Goal: Information Seeking & Learning: Learn about a topic

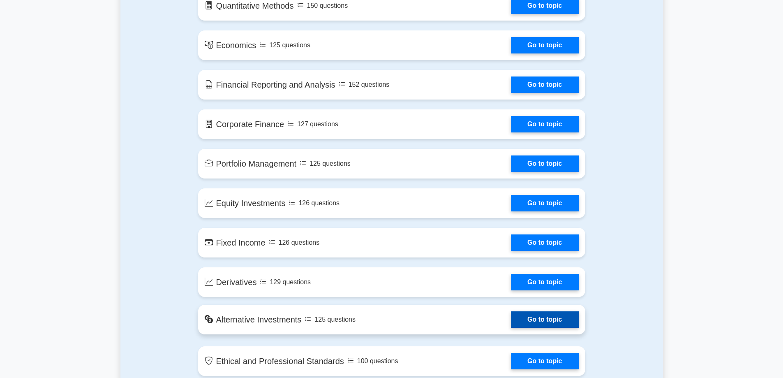
scroll to position [370, 0]
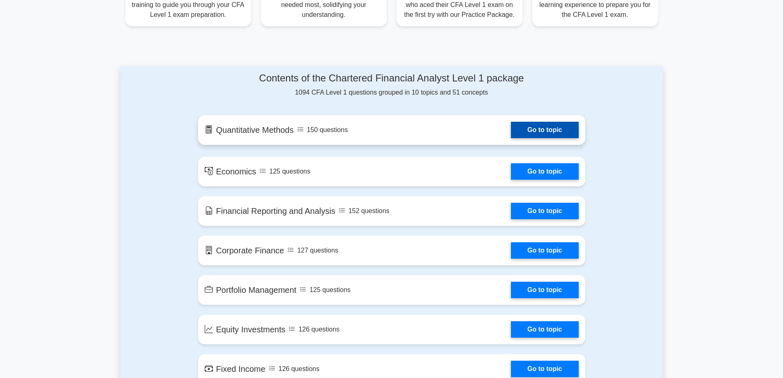
click at [554, 129] on link "Go to topic" at bounding box center [544, 130] width 67 height 16
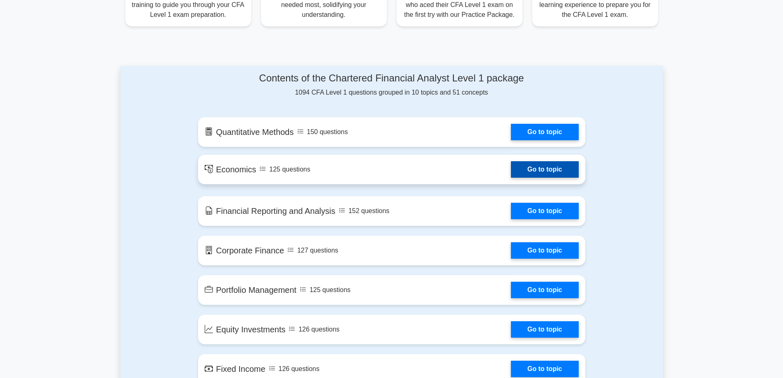
click at [564, 169] on link "Go to topic" at bounding box center [544, 169] width 67 height 16
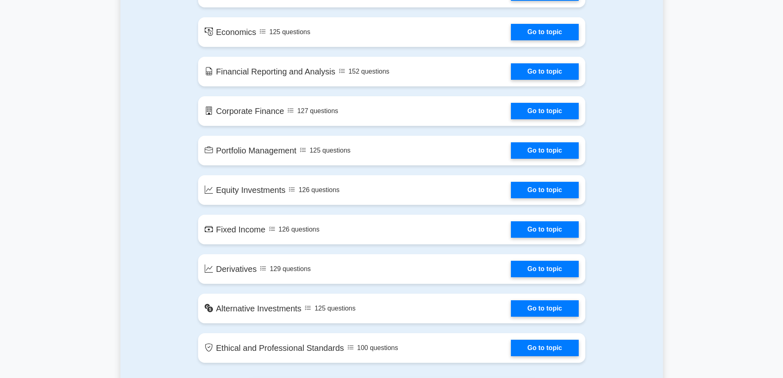
scroll to position [493, 0]
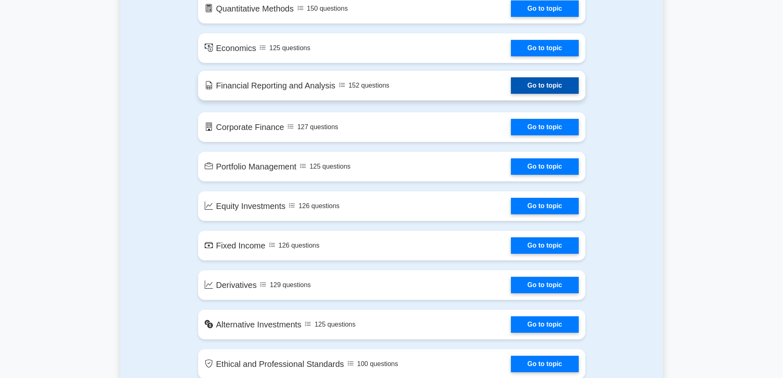
click at [511, 88] on link "Go to topic" at bounding box center [544, 85] width 67 height 16
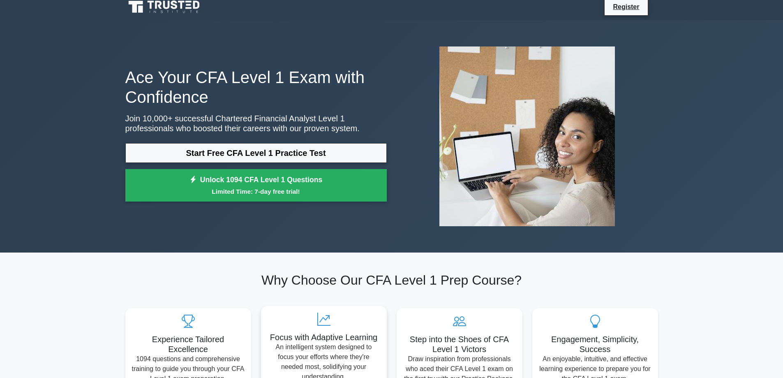
scroll to position [0, 0]
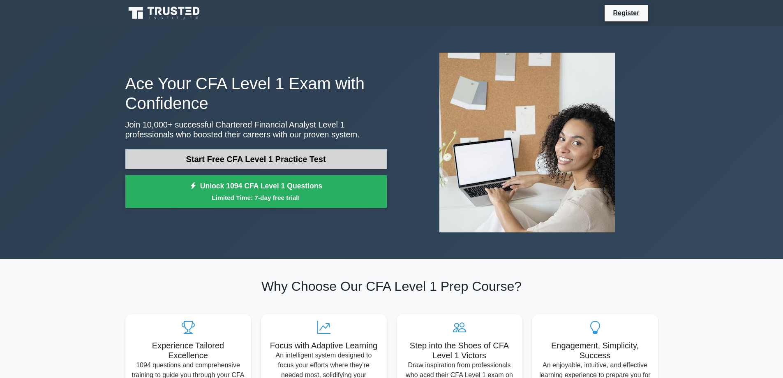
click at [297, 157] on link "Start Free CFA Level 1 Practice Test" at bounding box center [255, 159] width 261 height 20
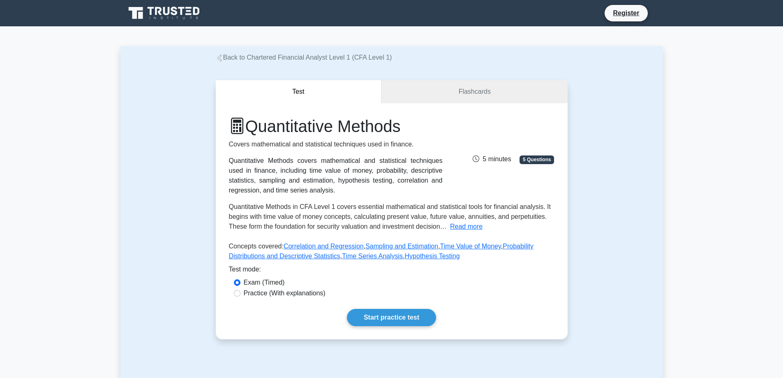
click at [245, 293] on label "Practice (With explanations)" at bounding box center [285, 293] width 82 height 10
click at [240, 293] on input "Practice (With explanations)" at bounding box center [237, 293] width 7 height 7
radio input "true"
click at [375, 318] on link "Start practice test" at bounding box center [391, 317] width 89 height 17
click at [389, 321] on link "Start practice test" at bounding box center [391, 317] width 89 height 17
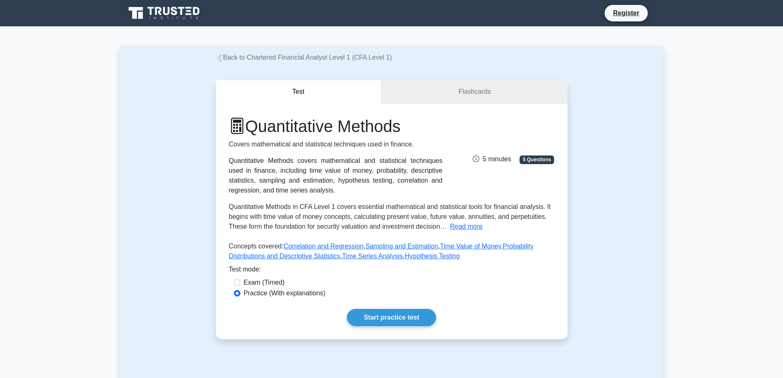
click at [486, 90] on link "Flashcards" at bounding box center [474, 91] width 186 height 23
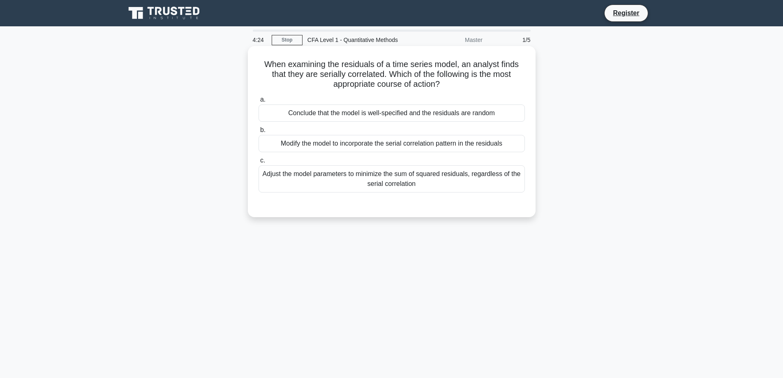
click at [366, 183] on div "Adjust the model parameters to minimize the sum of squared residuals, regardles…" at bounding box center [392, 178] width 266 height 27
click at [259, 163] on input "c. Adjust the model parameters to minimize the sum of squared residuals, regard…" at bounding box center [259, 160] width 0 height 5
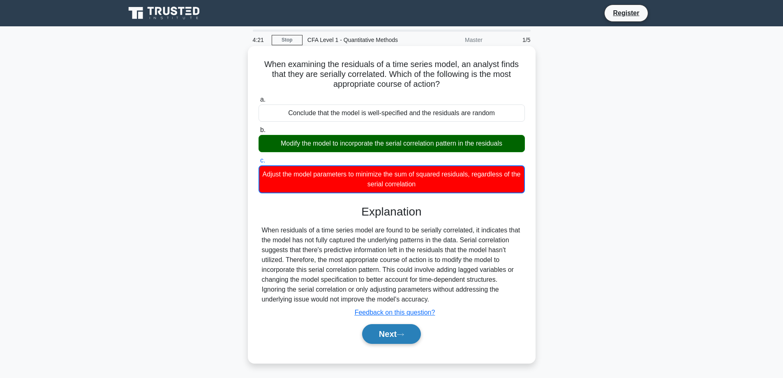
click at [391, 341] on button "Next" at bounding box center [391, 334] width 59 height 20
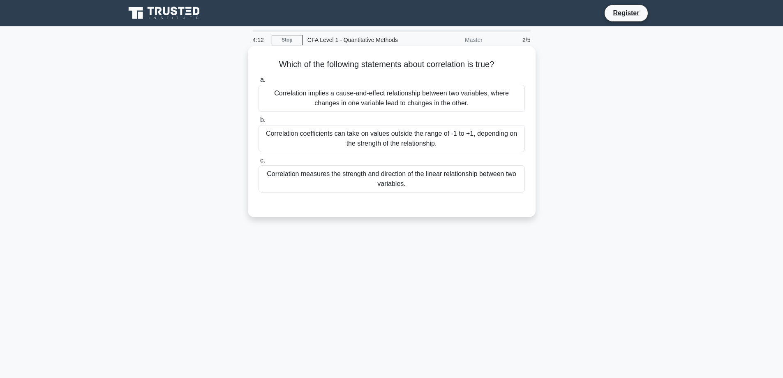
click at [400, 96] on div "Correlation implies a cause-and-effect relationship between two variables, wher…" at bounding box center [392, 98] width 266 height 27
click at [259, 83] on input "a. Correlation implies a cause-and-effect relationship between two variables, w…" at bounding box center [259, 79] width 0 height 5
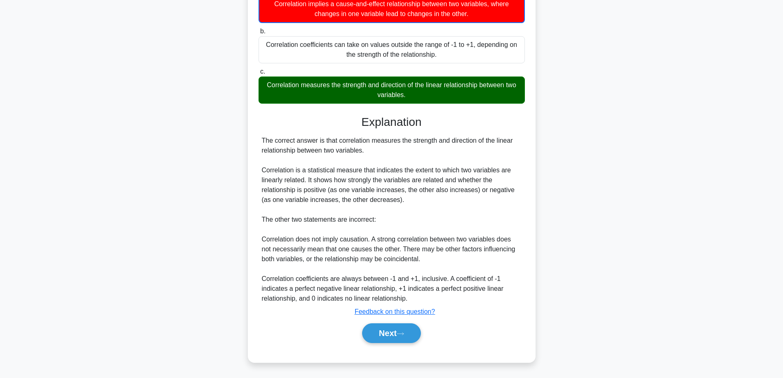
scroll to position [90, 0]
click at [400, 332] on icon at bounding box center [400, 333] width 7 height 5
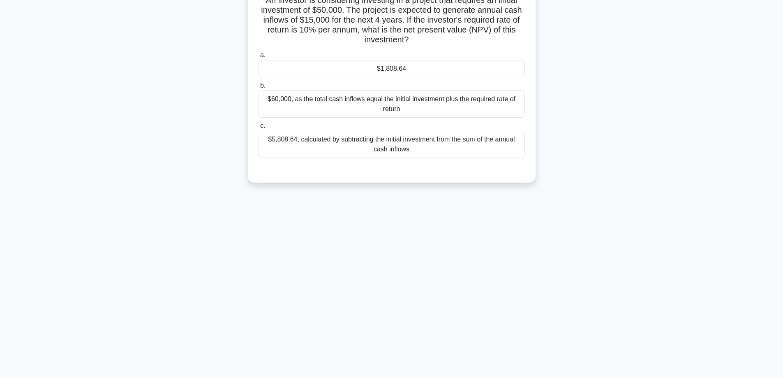
scroll to position [0, 0]
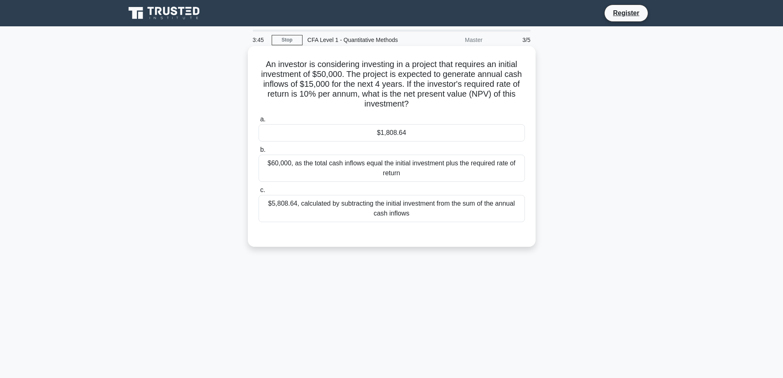
click at [404, 214] on div "$5,808.64, calculated by subtracting the initial investment from the sum of the…" at bounding box center [392, 208] width 266 height 27
click at [259, 193] on input "c. $5,808.64, calculated by subtracting the initial investment from the sum of …" at bounding box center [259, 189] width 0 height 5
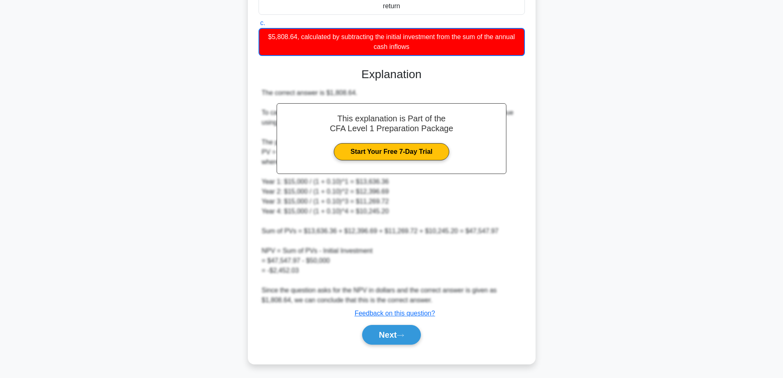
scroll to position [169, 0]
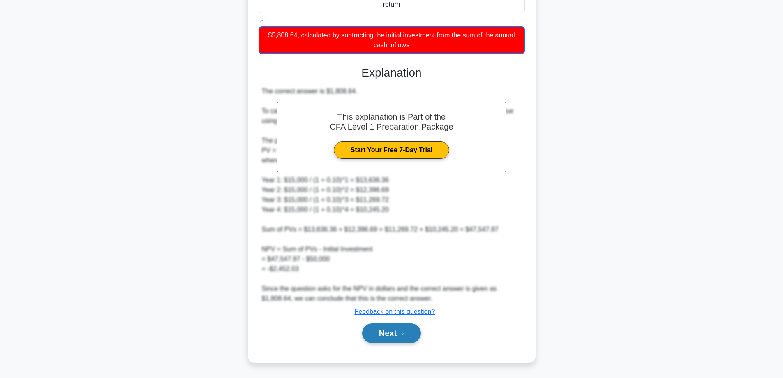
click at [401, 332] on icon at bounding box center [400, 333] width 7 height 5
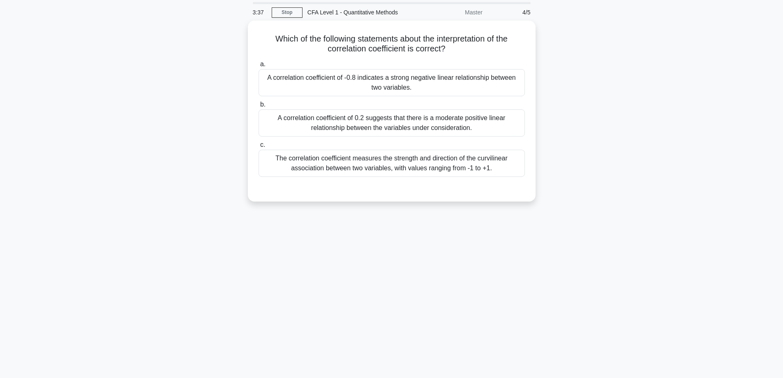
scroll to position [0, 0]
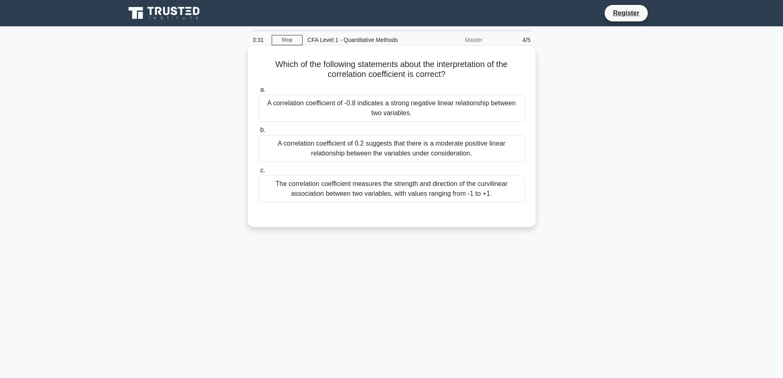
click at [383, 153] on div "A correlation coefficient of 0.2 suggests that there is a moderate positive lin…" at bounding box center [392, 148] width 266 height 27
click at [259, 133] on input "b. A correlation coefficient of 0.2 suggests that there is a moderate positive …" at bounding box center [259, 129] width 0 height 5
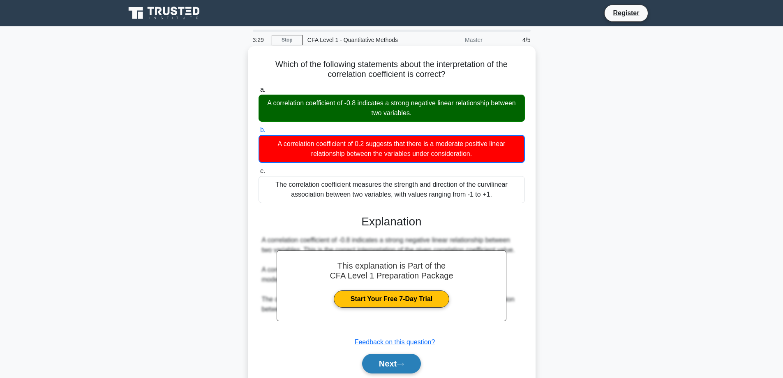
click at [386, 364] on button "Next" at bounding box center [391, 364] width 59 height 20
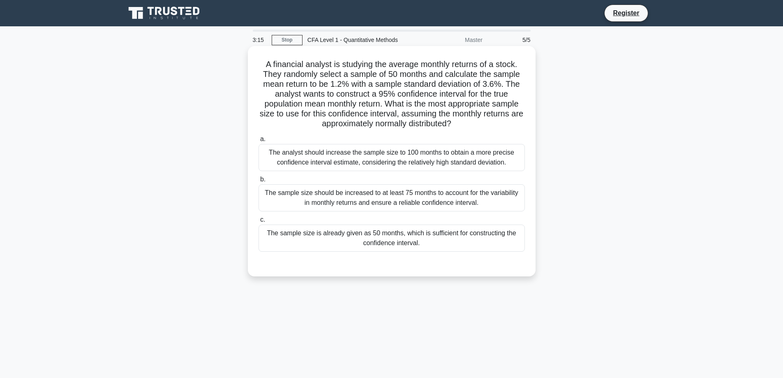
click at [331, 238] on div "The sample size is already given as 50 months, which is sufficient for construc…" at bounding box center [392, 237] width 266 height 27
click at [259, 222] on input "c. The sample size is already given as 50 months, which is sufficient for const…" at bounding box center [259, 219] width 0 height 5
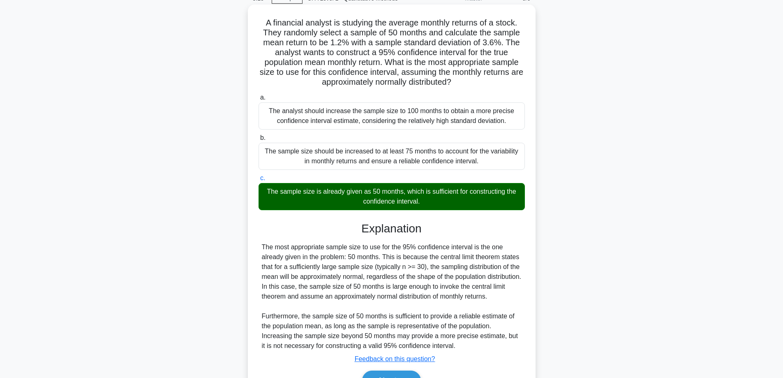
scroll to position [99, 0]
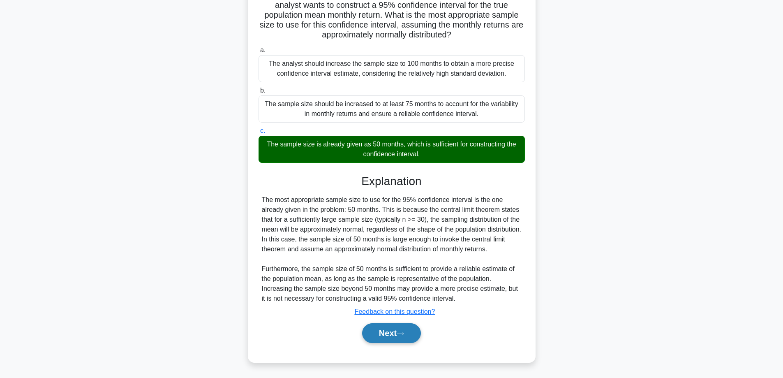
click at [400, 334] on button "Next" at bounding box center [391, 333] width 59 height 20
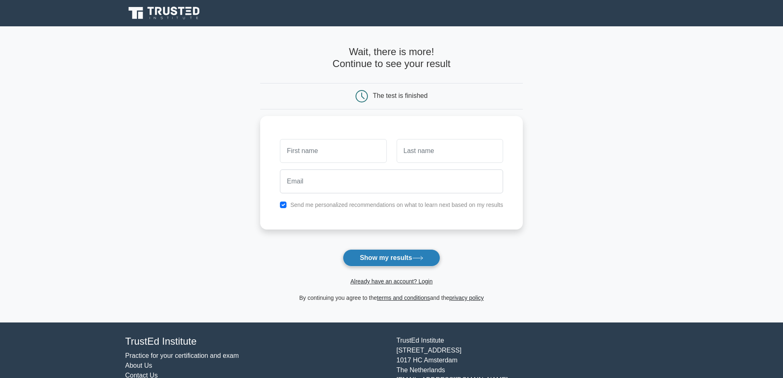
click at [400, 258] on button "Show my results" at bounding box center [391, 257] width 97 height 17
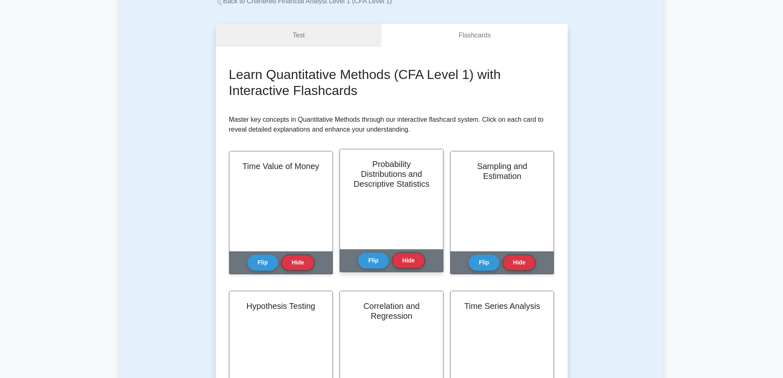
scroll to position [164, 0]
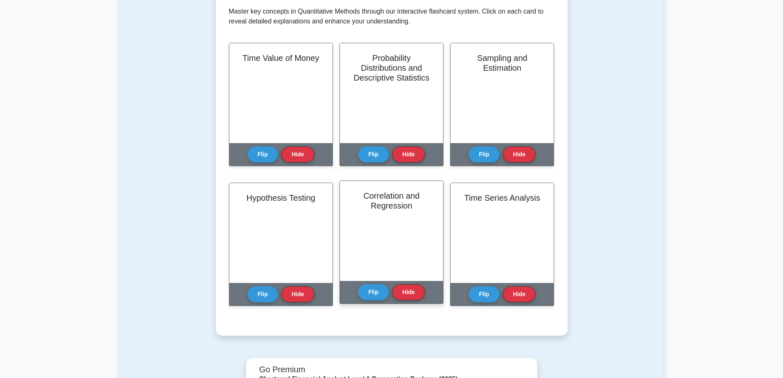
click at [395, 209] on h2 "Correlation and Regression" at bounding box center [391, 201] width 83 height 20
click at [376, 293] on button "Flip" at bounding box center [373, 292] width 31 height 16
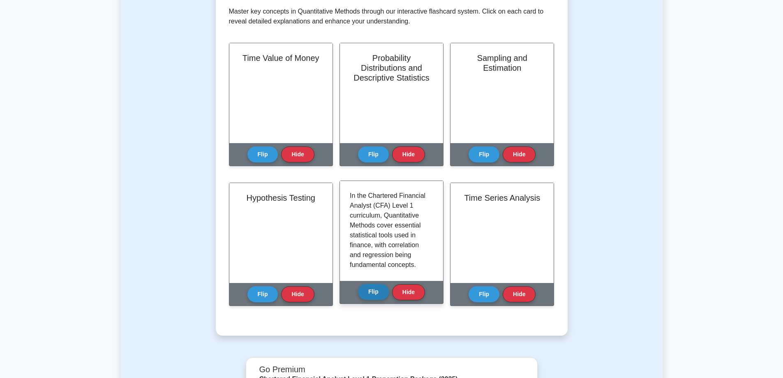
click at [376, 293] on button "Flip" at bounding box center [373, 292] width 31 height 16
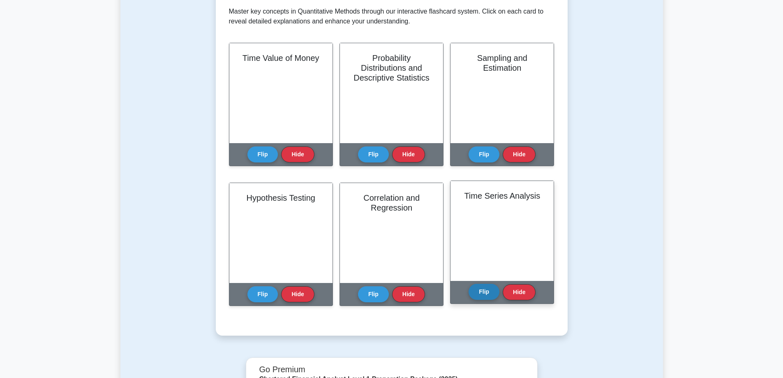
click at [480, 297] on button "Flip" at bounding box center [484, 292] width 31 height 16
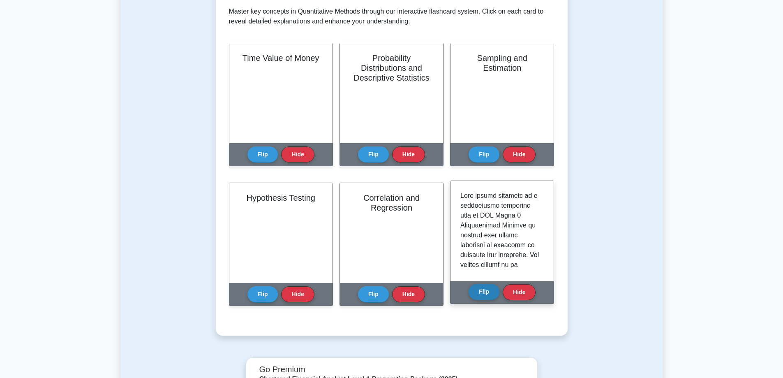
click at [480, 297] on button "Flip" at bounding box center [484, 292] width 31 height 16
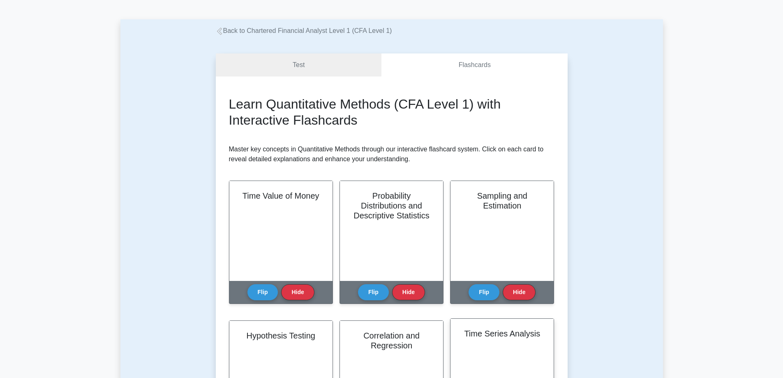
scroll to position [0, 0]
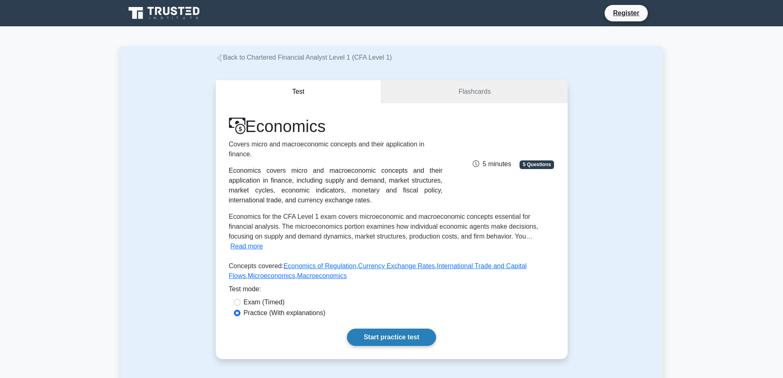
click at [393, 328] on link "Start practice test" at bounding box center [391, 336] width 89 height 17
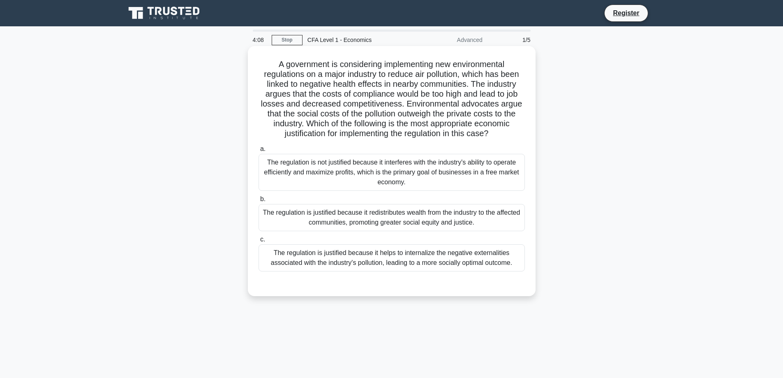
click at [428, 221] on div "The regulation is justified because it redistributes wealth from the industry t…" at bounding box center [392, 217] width 266 height 27
click at [259, 202] on input "b. The regulation is justified because it redistributes wealth from the industr…" at bounding box center [259, 198] width 0 height 5
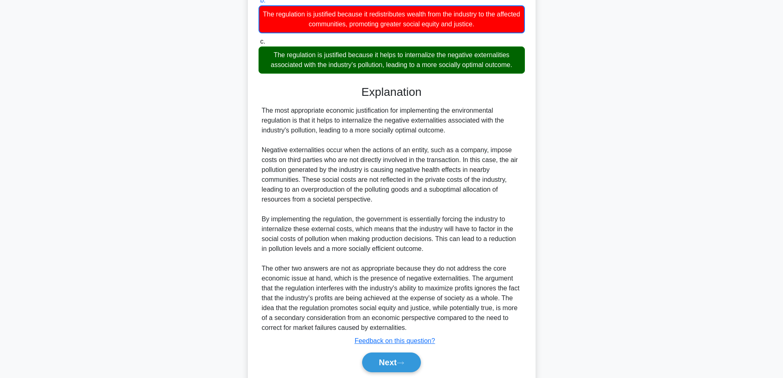
scroll to position [228, 0]
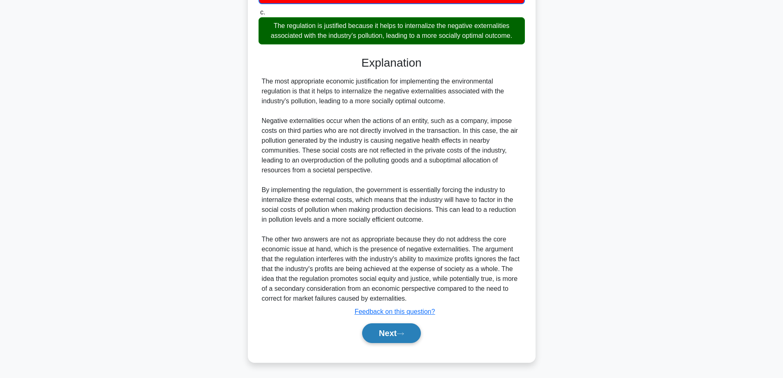
click at [391, 333] on button "Next" at bounding box center [391, 333] width 59 height 20
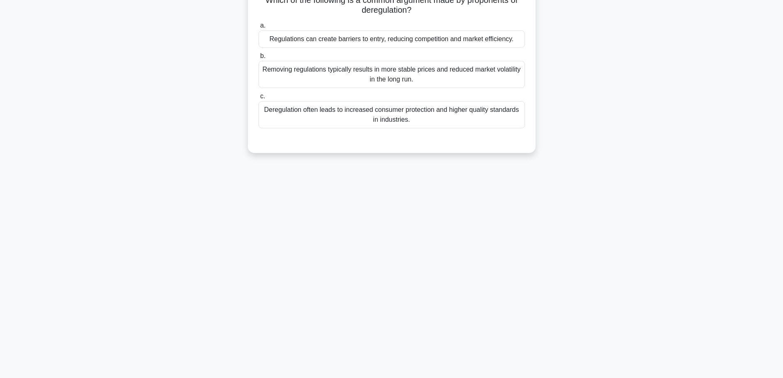
scroll to position [0, 0]
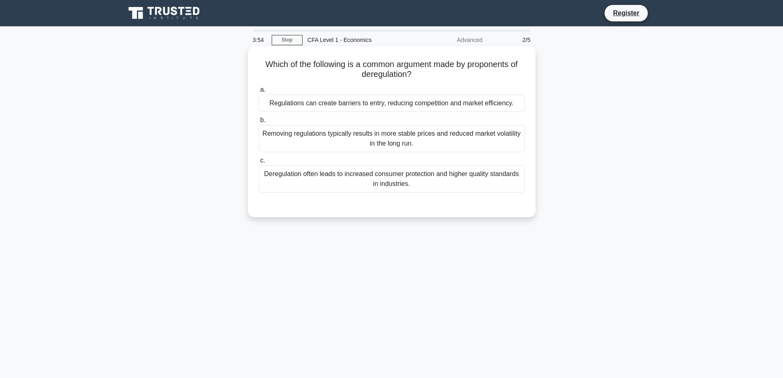
click at [375, 179] on div "Deregulation often leads to increased consumer protection and higher quality st…" at bounding box center [392, 178] width 266 height 27
click at [259, 163] on input "c. Deregulation often leads to increased consumer protection and higher quality…" at bounding box center [259, 160] width 0 height 5
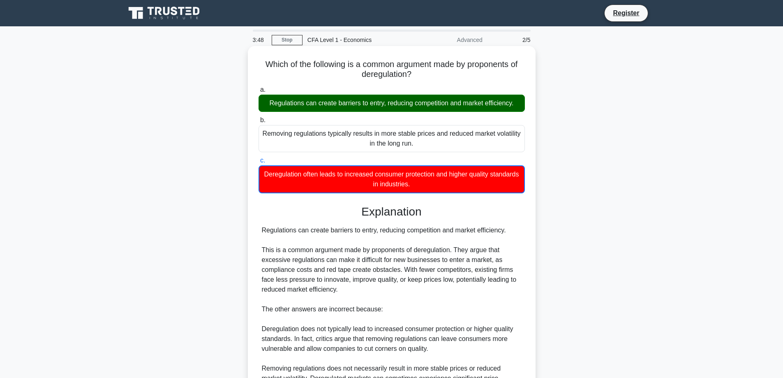
scroll to position [90, 0]
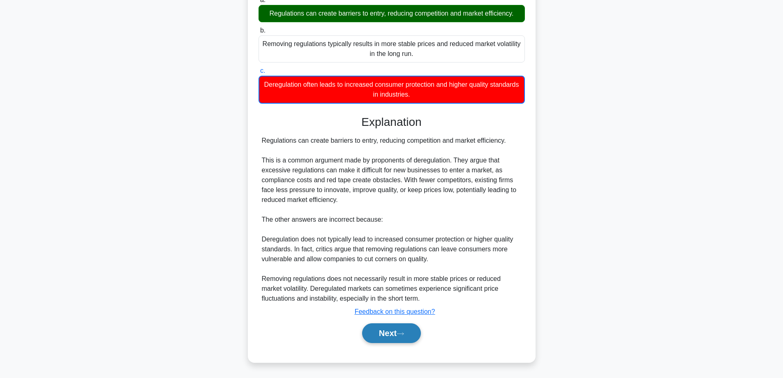
click at [392, 338] on button "Next" at bounding box center [391, 333] width 59 height 20
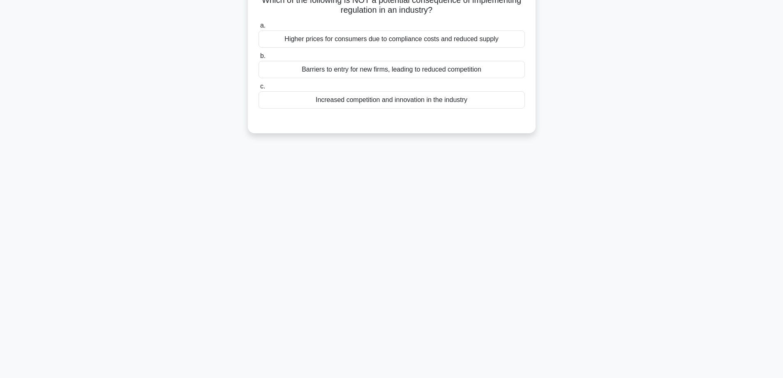
scroll to position [0, 0]
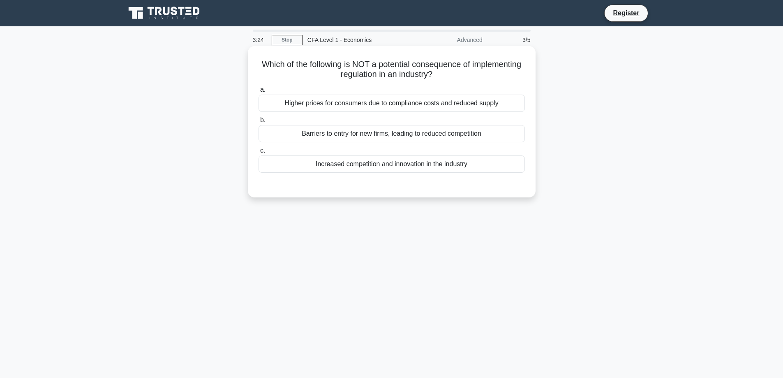
click at [416, 135] on div "Barriers to entry for new firms, leading to reduced competition" at bounding box center [392, 133] width 266 height 17
click at [259, 123] on input "b. Barriers to entry for new firms, leading to reduced competition" at bounding box center [259, 120] width 0 height 5
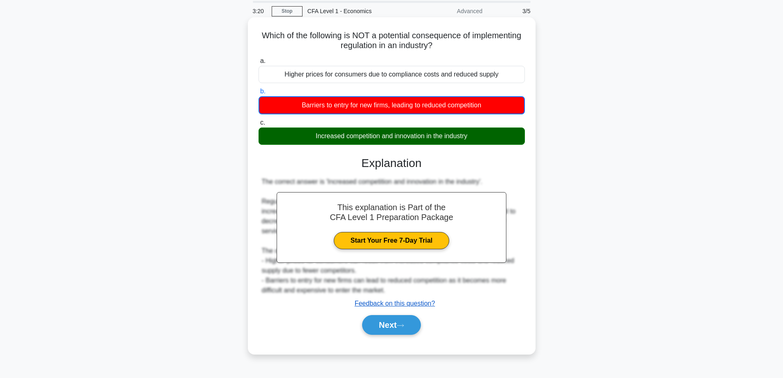
scroll to position [66, 0]
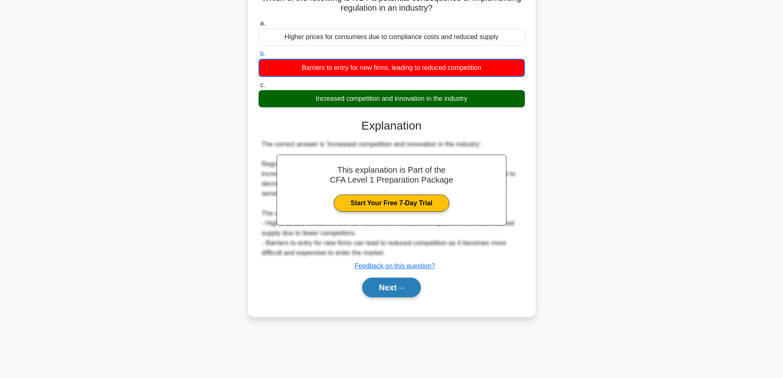
click at [397, 287] on button "Next" at bounding box center [391, 287] width 59 height 20
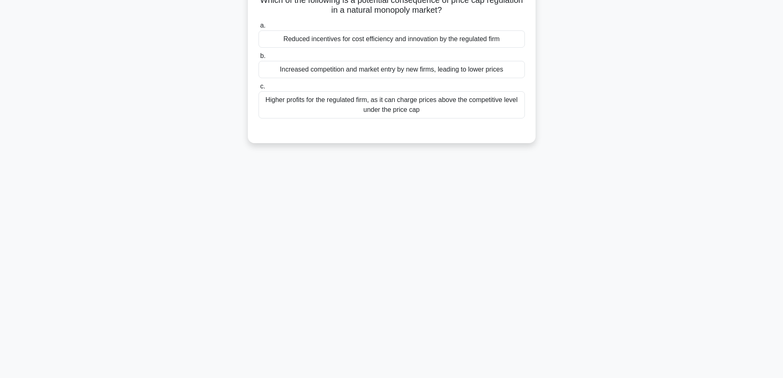
scroll to position [0, 0]
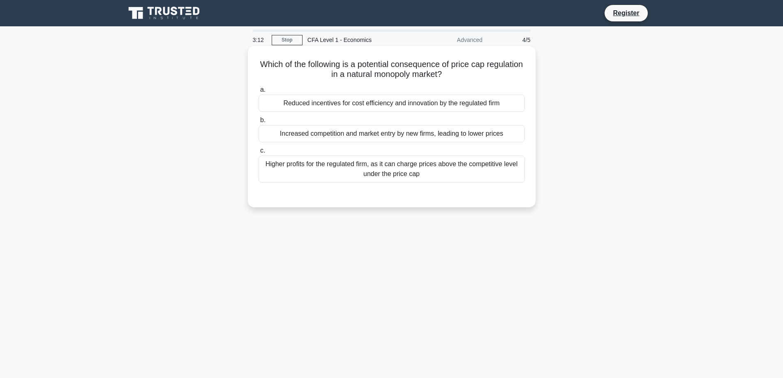
click at [413, 169] on div "Higher profits for the regulated firm, as it can charge prices above the compet…" at bounding box center [392, 168] width 266 height 27
click at [259, 153] on input "c. Higher profits for the regulated firm, as it can charge prices above the com…" at bounding box center [259, 150] width 0 height 5
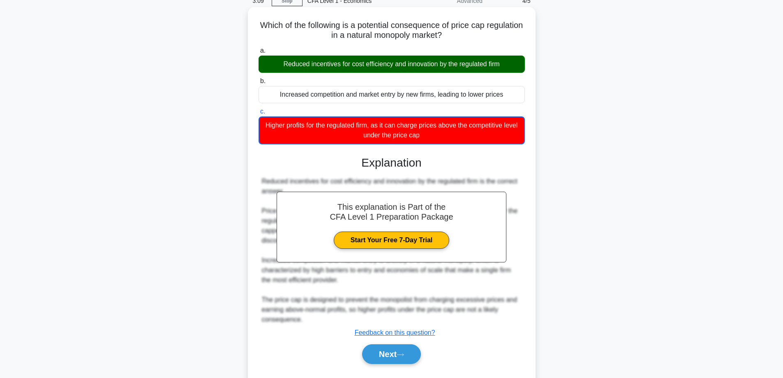
scroll to position [66, 0]
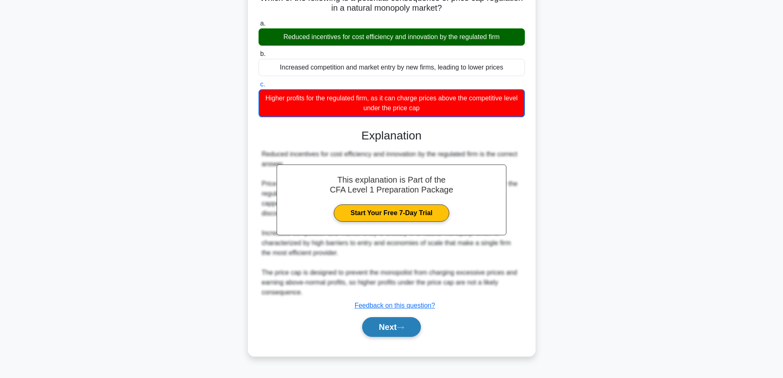
click at [393, 324] on button "Next" at bounding box center [391, 327] width 59 height 20
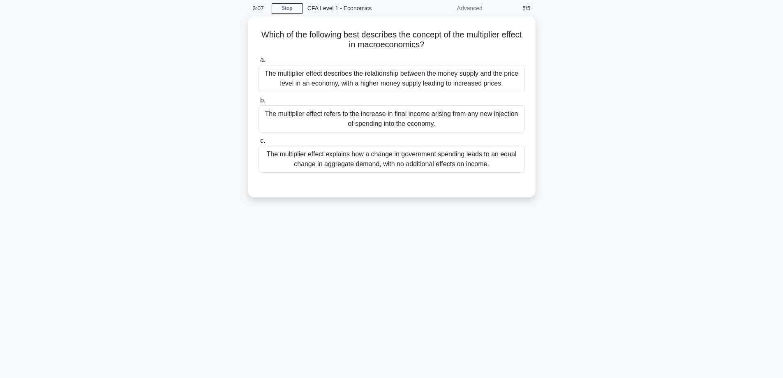
scroll to position [0, 0]
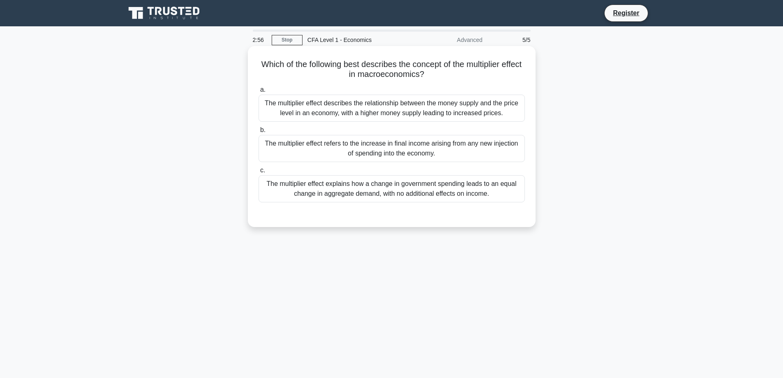
click at [409, 148] on div "The multiplier effect refers to the increase in final income arising from any n…" at bounding box center [392, 148] width 266 height 27
click at [259, 133] on input "b. The multiplier effect refers to the increase in final income arising from an…" at bounding box center [259, 129] width 0 height 5
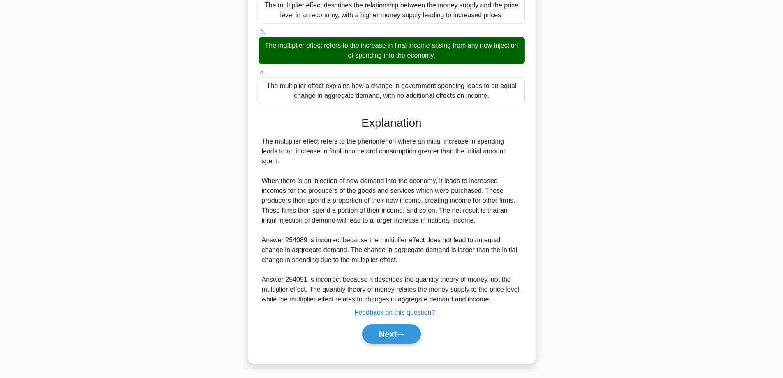
scroll to position [99, 0]
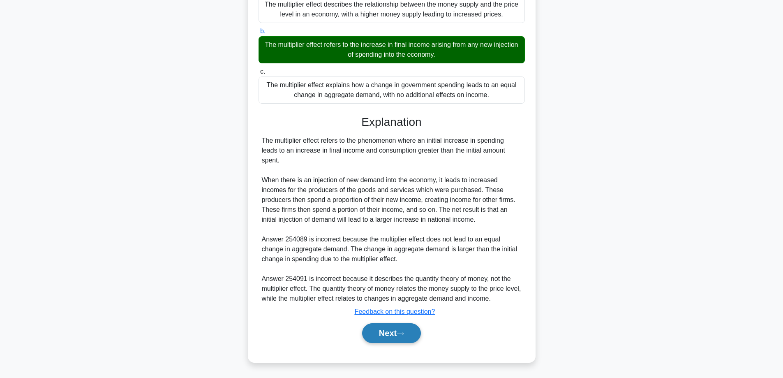
click at [375, 333] on button "Next" at bounding box center [391, 333] width 59 height 20
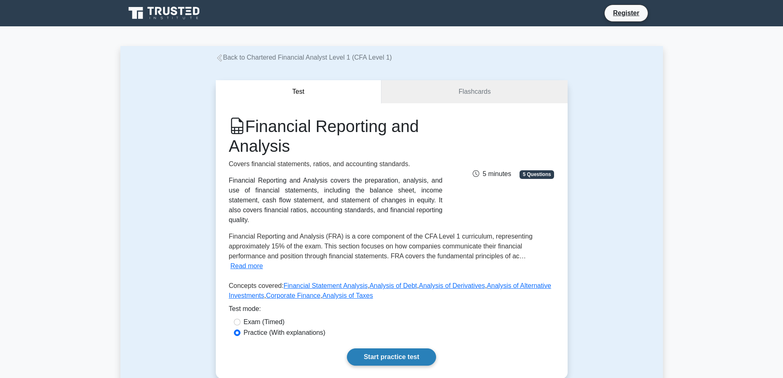
click at [382, 352] on link "Start practice test" at bounding box center [391, 356] width 89 height 17
click at [374, 350] on link "Start practice test" at bounding box center [391, 356] width 89 height 17
click at [271, 317] on label "Exam (Timed)" at bounding box center [264, 322] width 41 height 10
click at [240, 319] on input "Exam (Timed)" at bounding box center [237, 322] width 7 height 7
radio input "true"
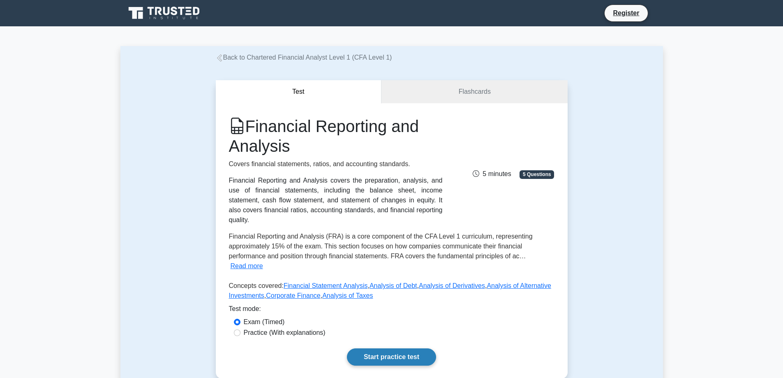
click at [384, 349] on link "Start practice test" at bounding box center [391, 356] width 89 height 17
